Goal: Information Seeking & Learning: Learn about a topic

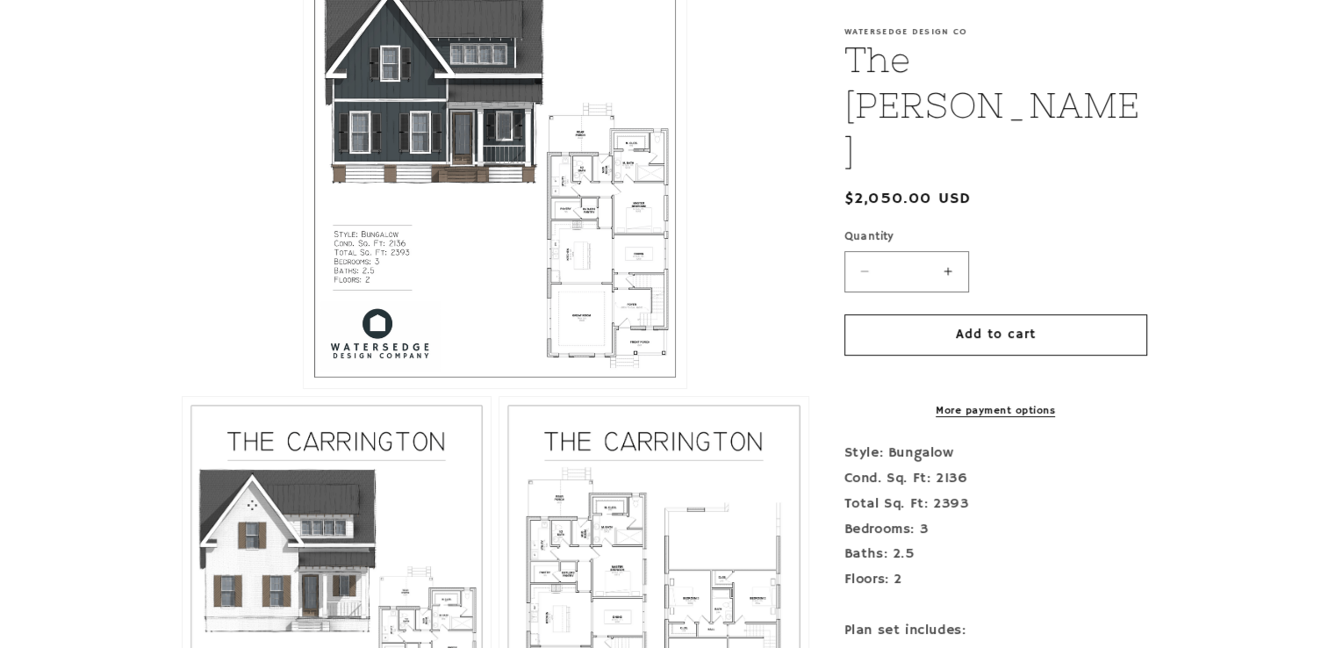
scroll to position [790, 0]
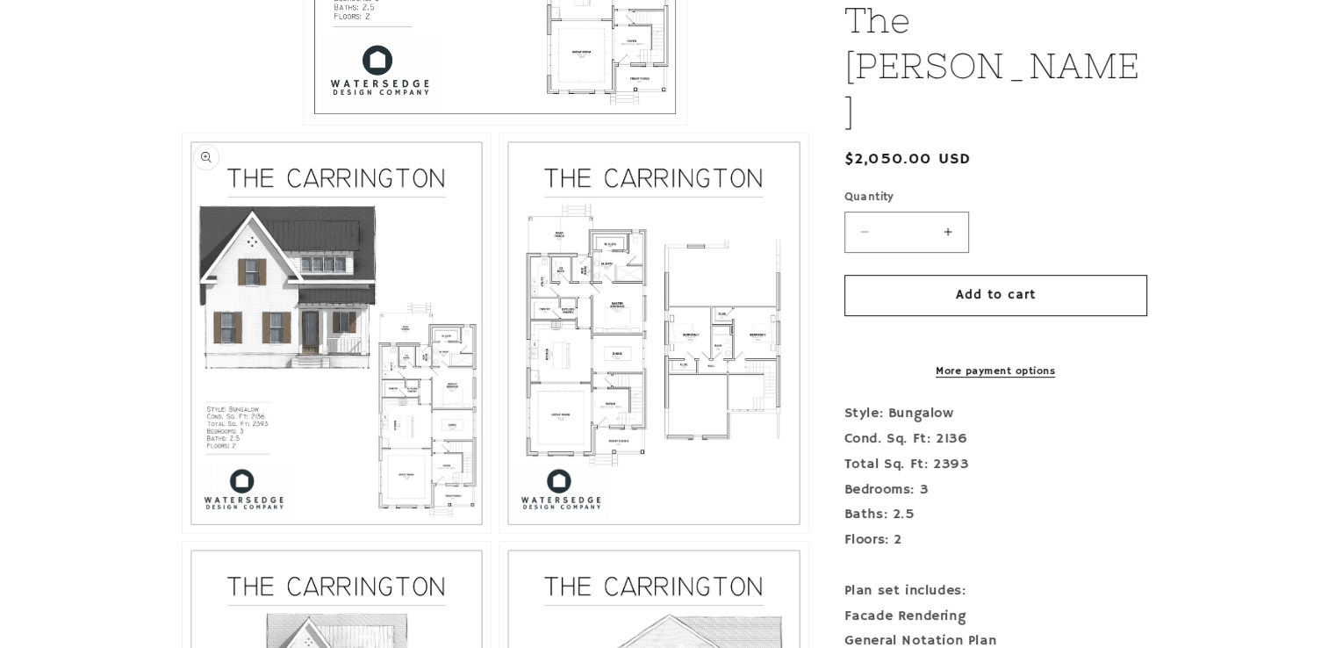
click at [183, 533] on button "Open media 2 in modal" at bounding box center [183, 533] width 0 height 0
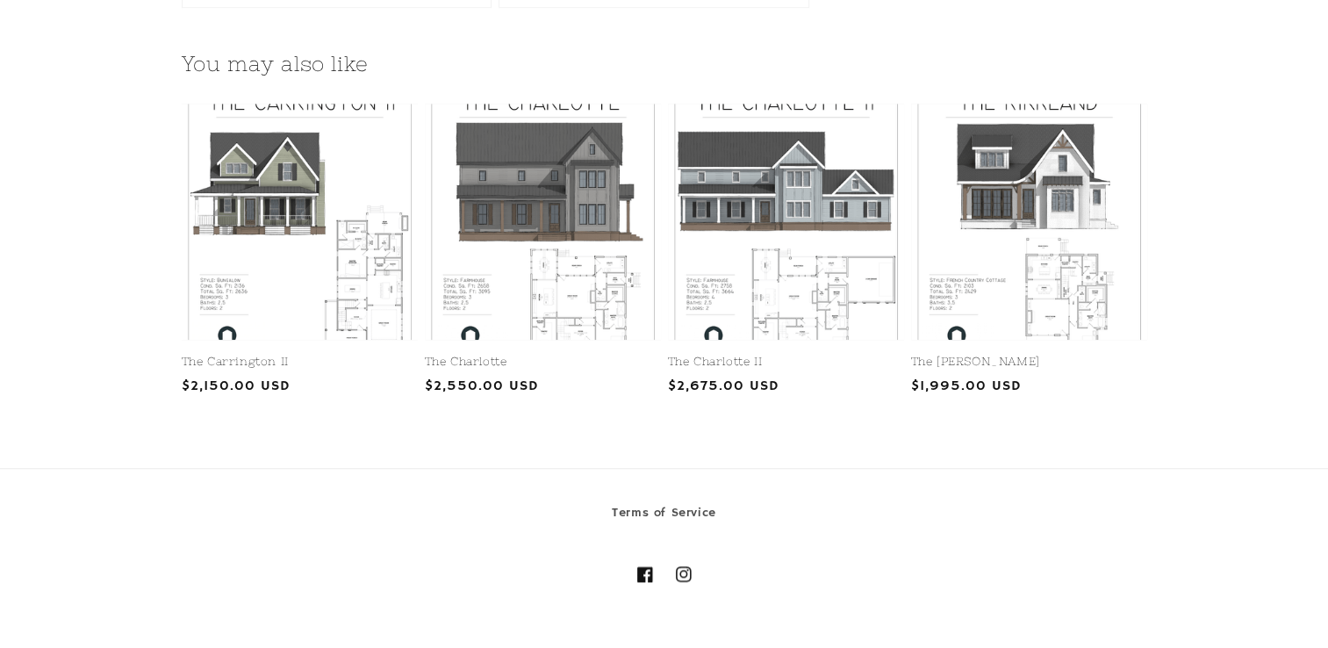
scroll to position [1755, 0]
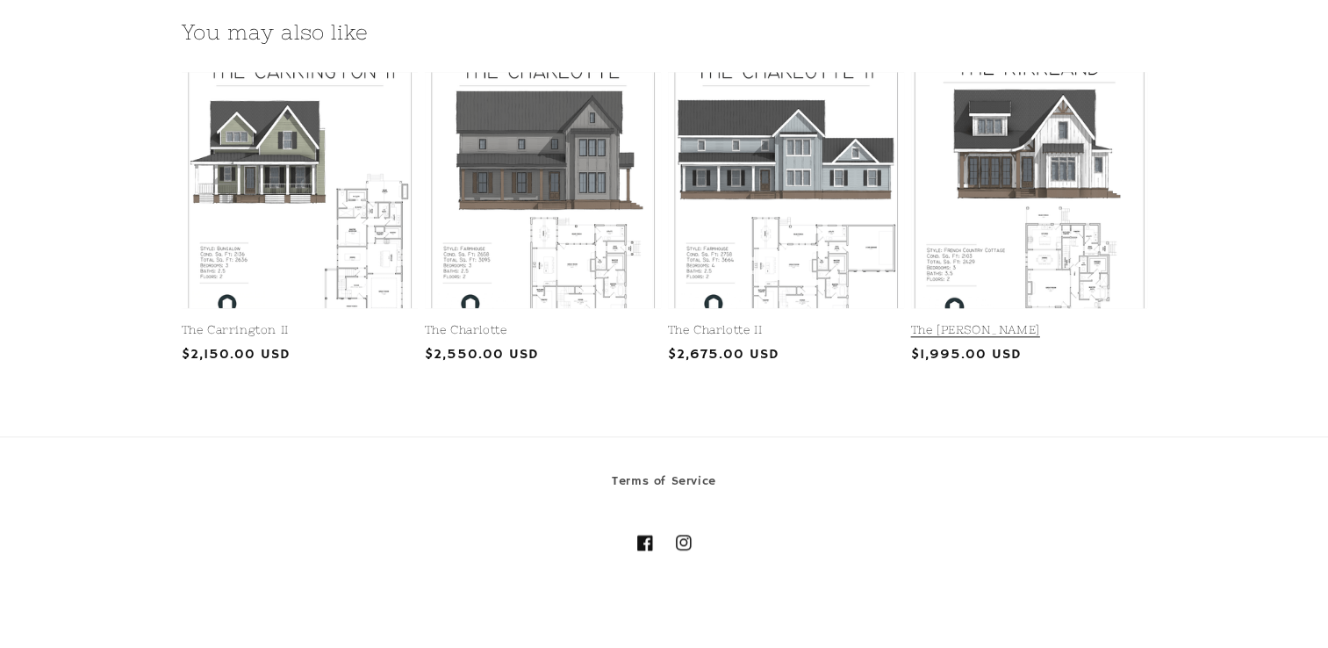
click at [1070, 323] on link "The Kirkland" at bounding box center [1029, 330] width 236 height 15
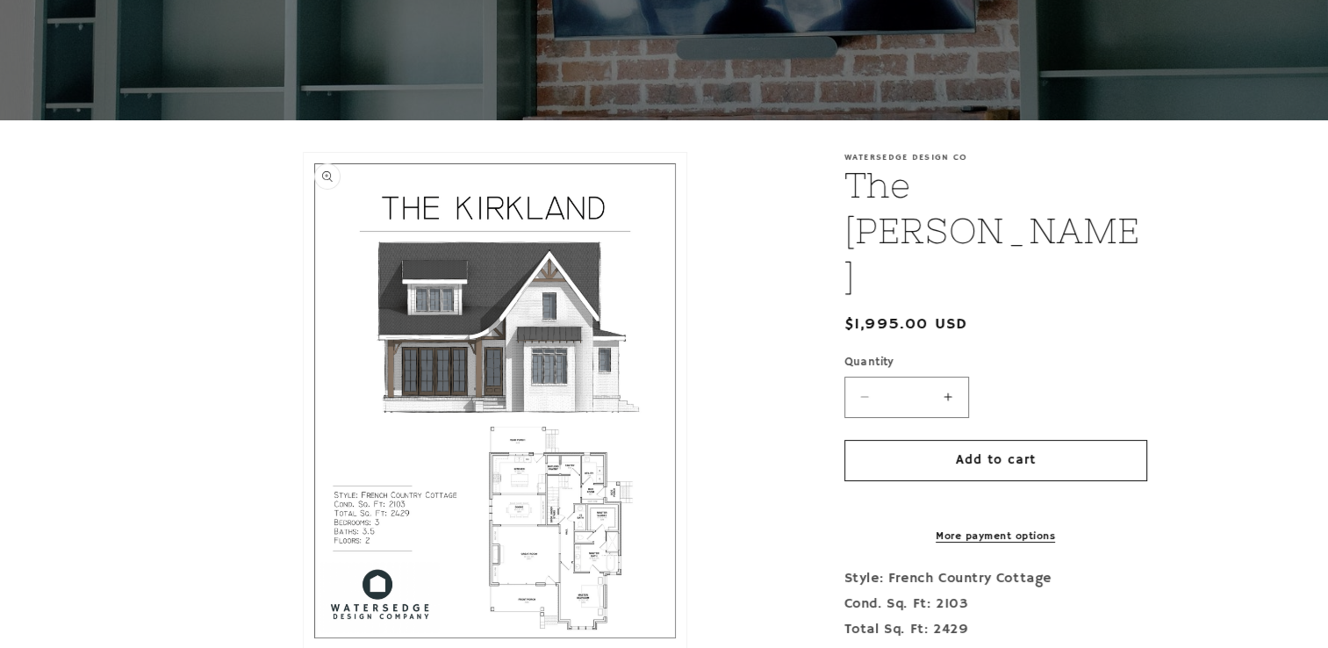
scroll to position [263, 0]
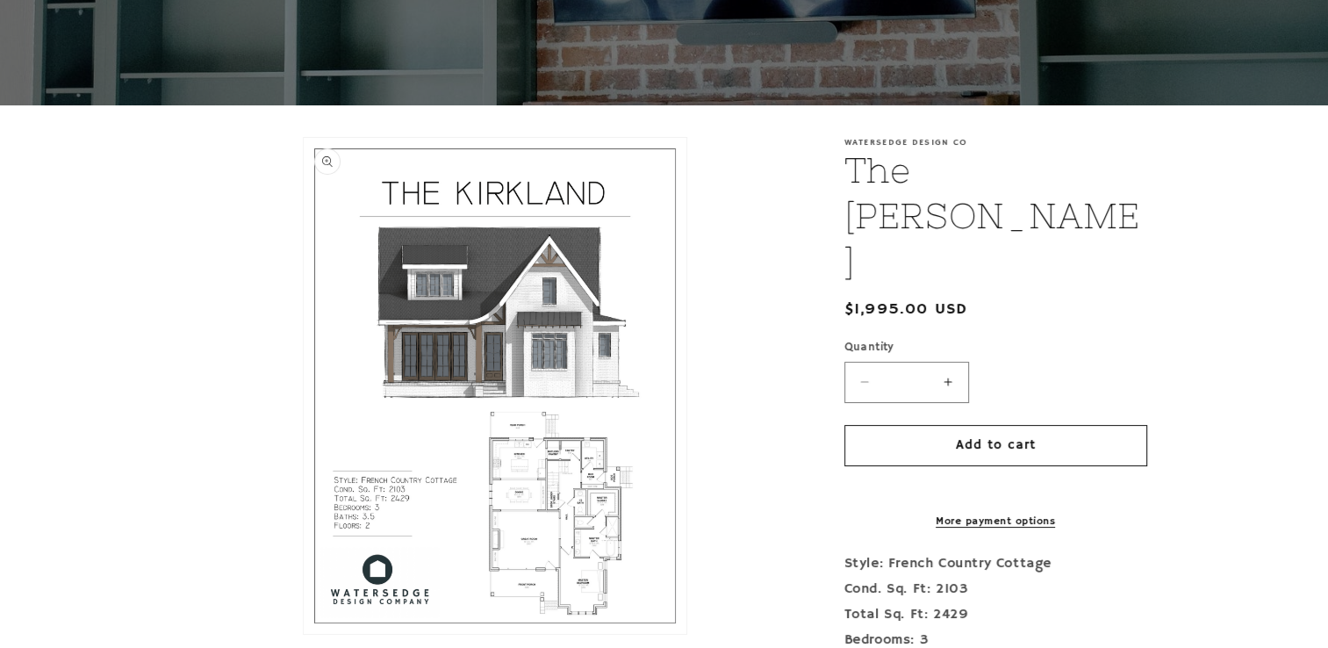
click at [304, 633] on button "Open media 1 in modal" at bounding box center [304, 633] width 0 height 0
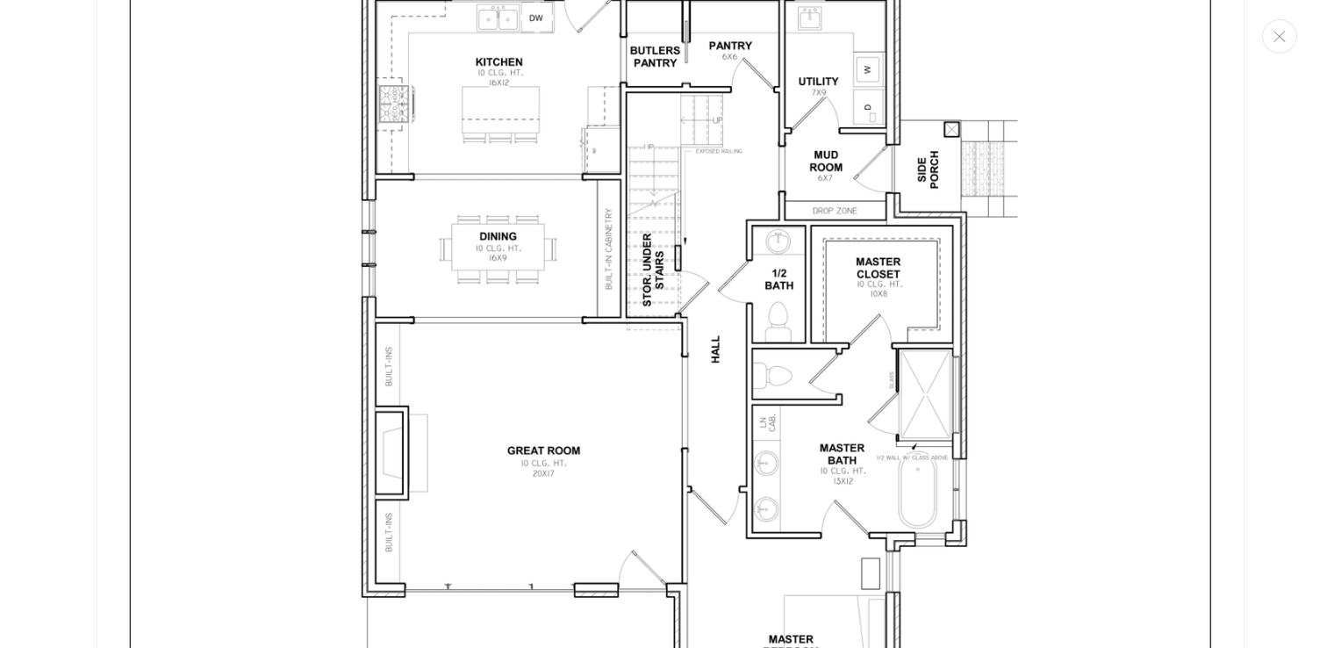
scroll to position [3615, 0]
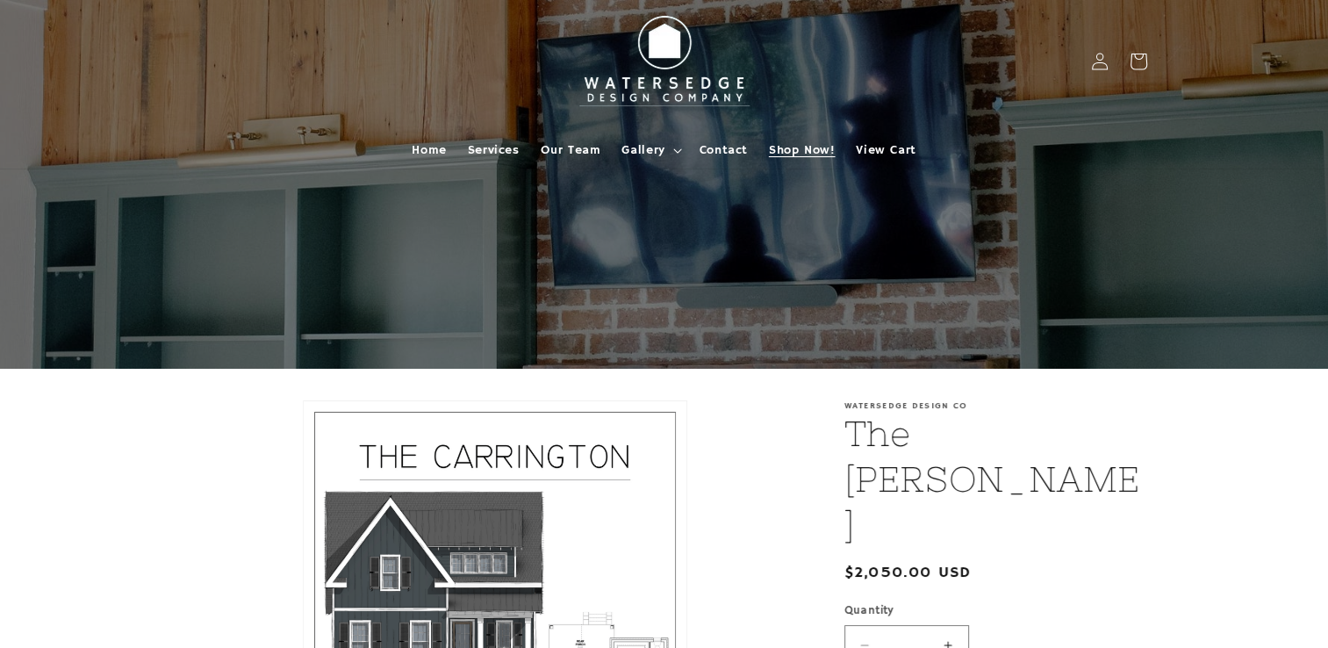
click at [787, 151] on span "Shop Now!" at bounding box center [802, 150] width 66 height 16
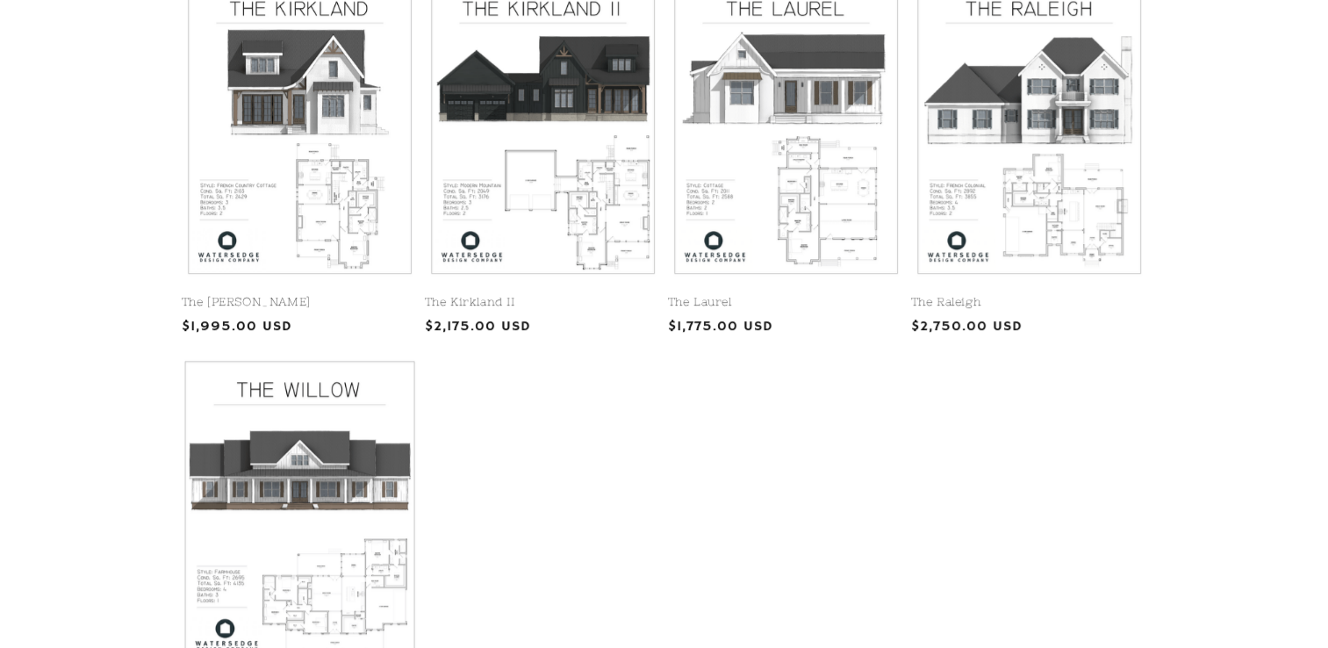
scroll to position [753, 0]
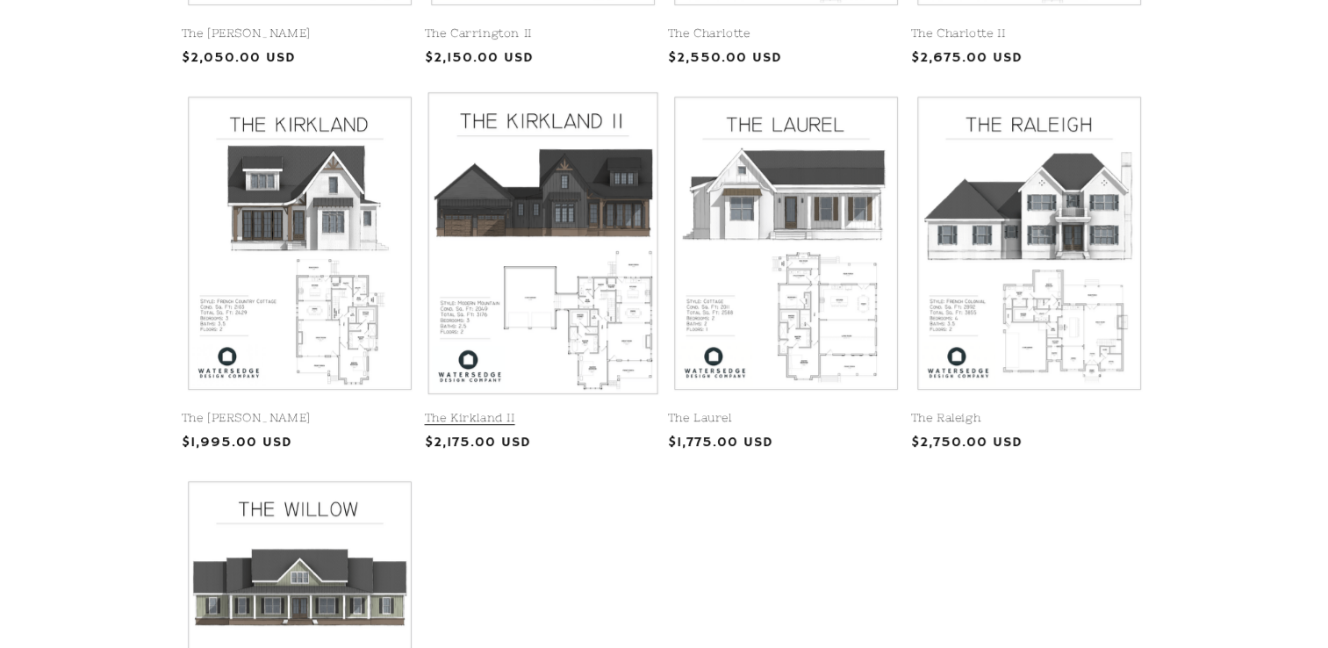
click at [533, 411] on link "The Kirkland II" at bounding box center [543, 418] width 236 height 15
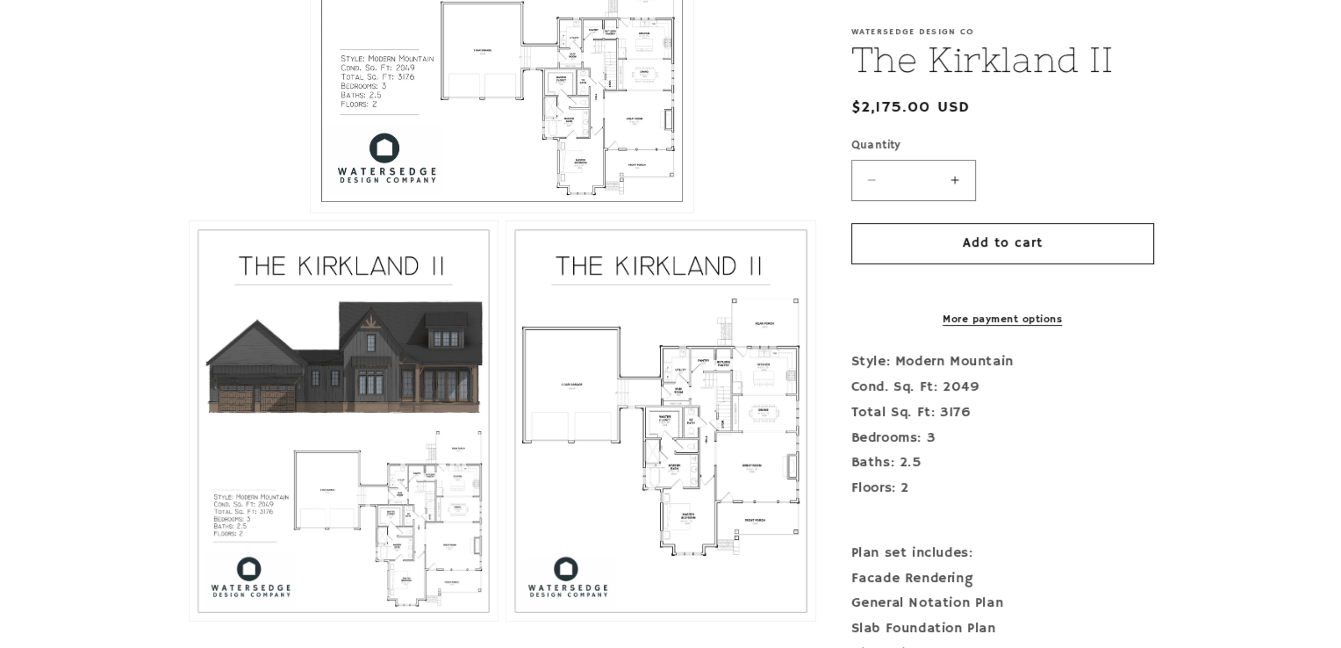
scroll to position [790, 0]
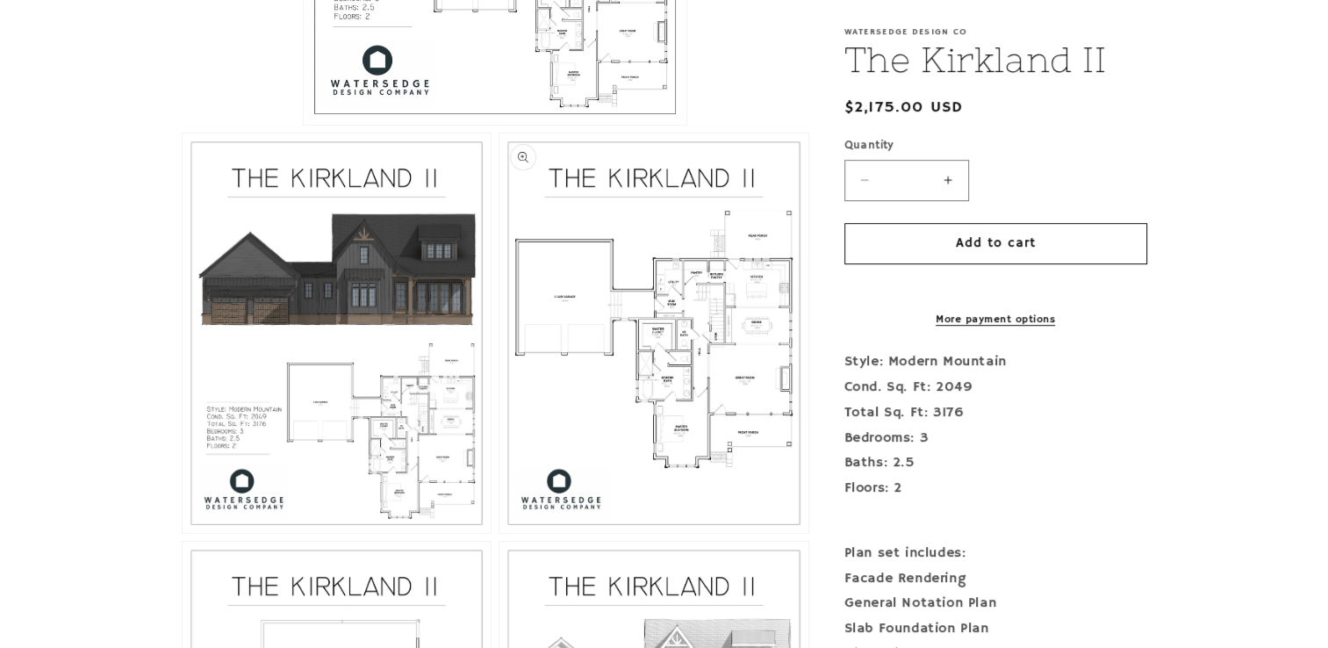
click at [499, 533] on button "Open media 3 in modal" at bounding box center [499, 533] width 0 height 0
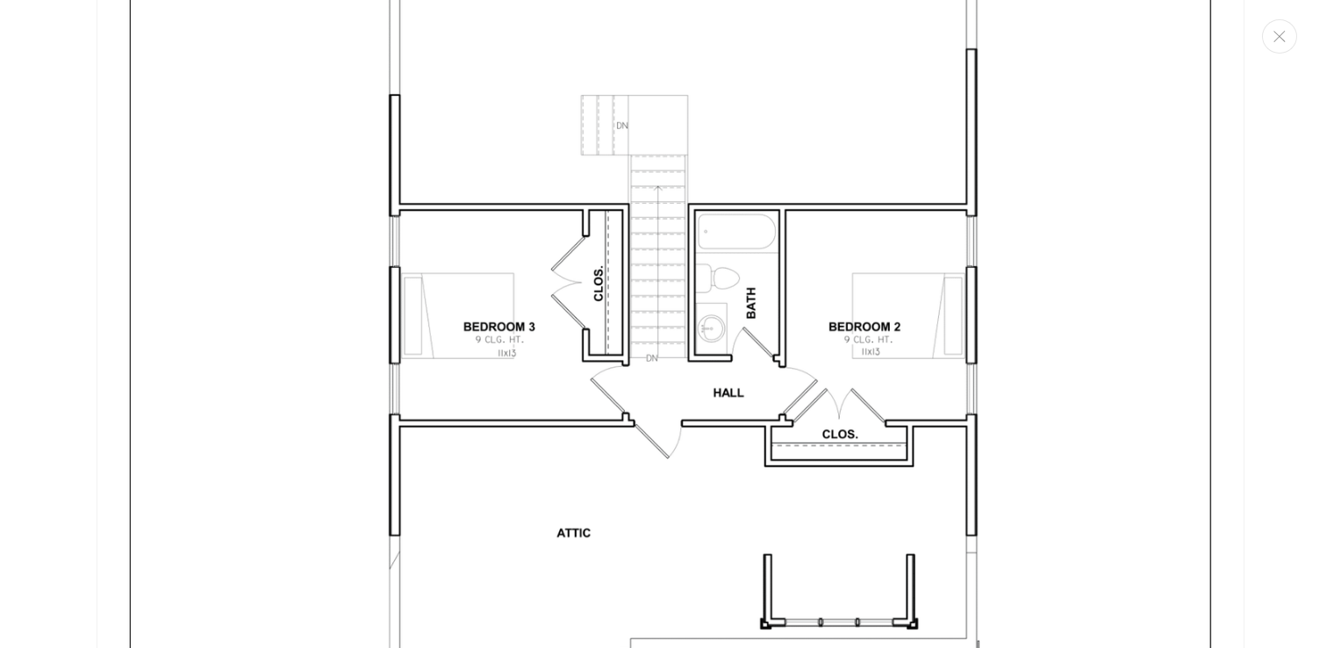
scroll to position [4821, 0]
